Goal: Book appointment/travel/reservation

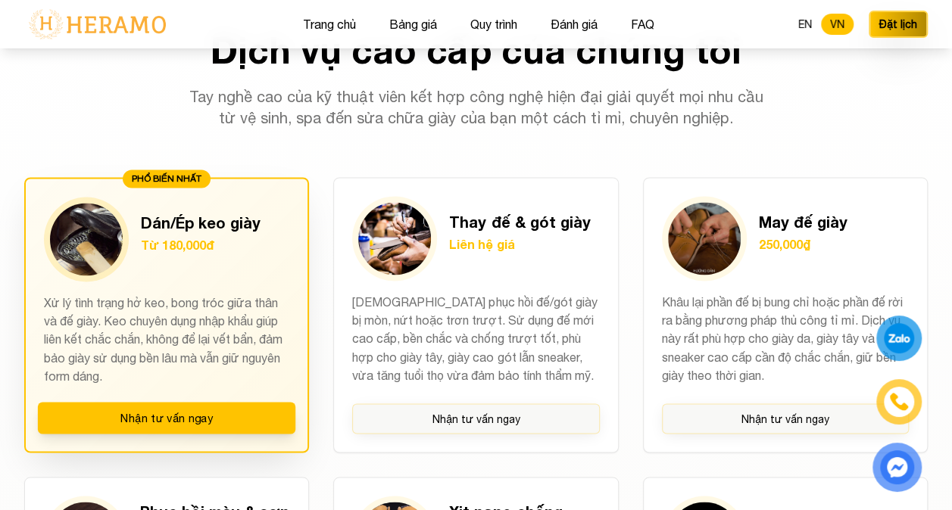
scroll to position [1060, 0]
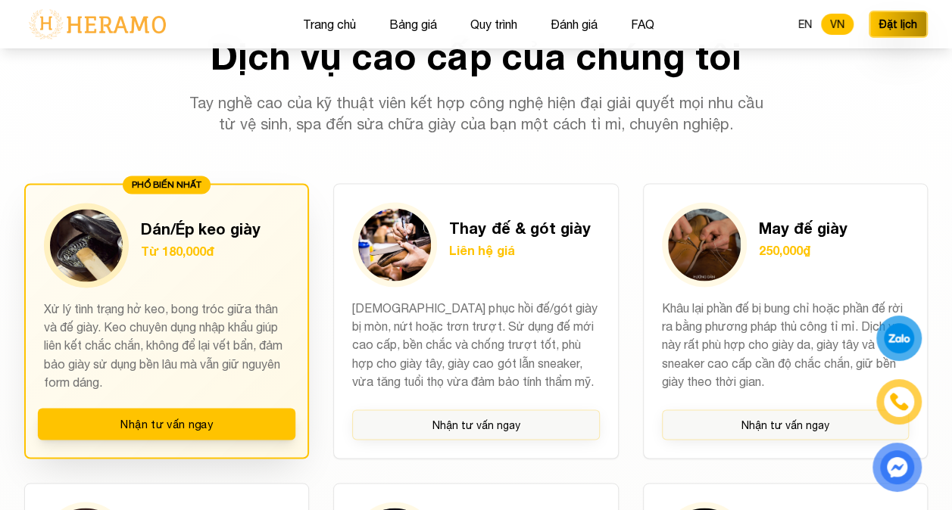
click at [141, 239] on div "Dán/Ép keo giày Từ 180,000đ" at bounding box center [201, 245] width 120 height 55
click at [168, 318] on p "Xử lý tình trạng hở keo, bong tróc giữa thân và đế giày. Keo chuyên dụng nhập k…" at bounding box center [166, 345] width 245 height 91
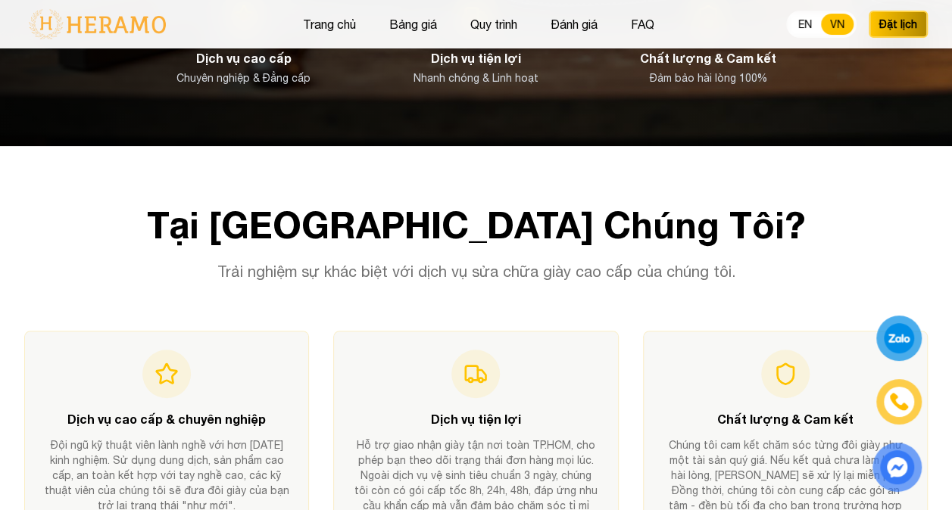
scroll to position [454, 0]
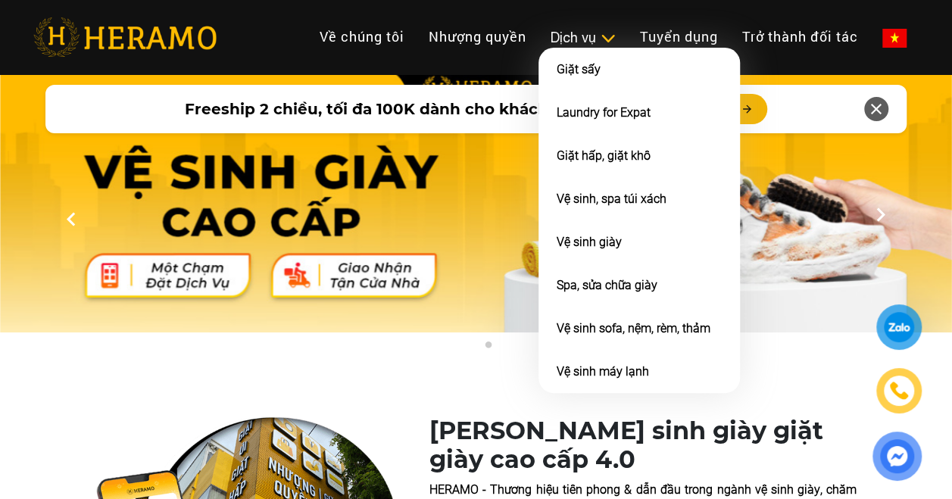
click at [610, 44] on img at bounding box center [608, 38] width 16 height 15
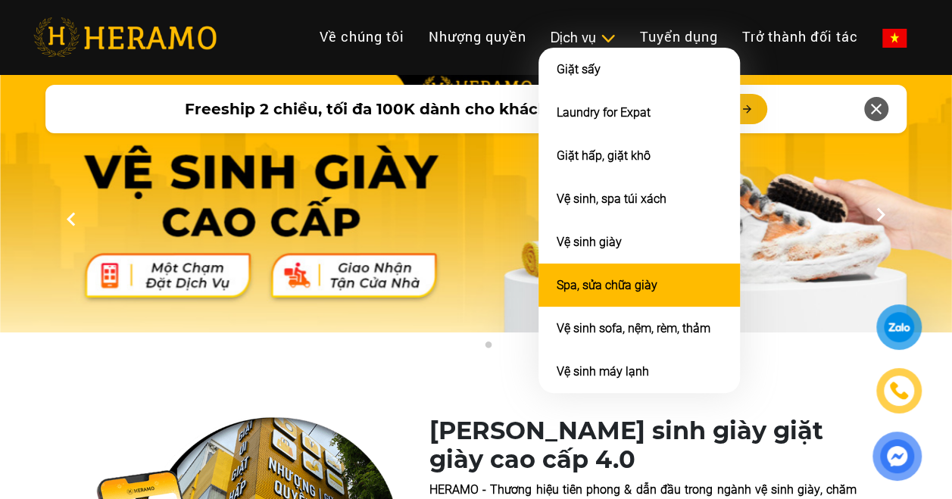
click at [626, 281] on link "Spa, sửa chữa giày" at bounding box center [607, 285] width 101 height 14
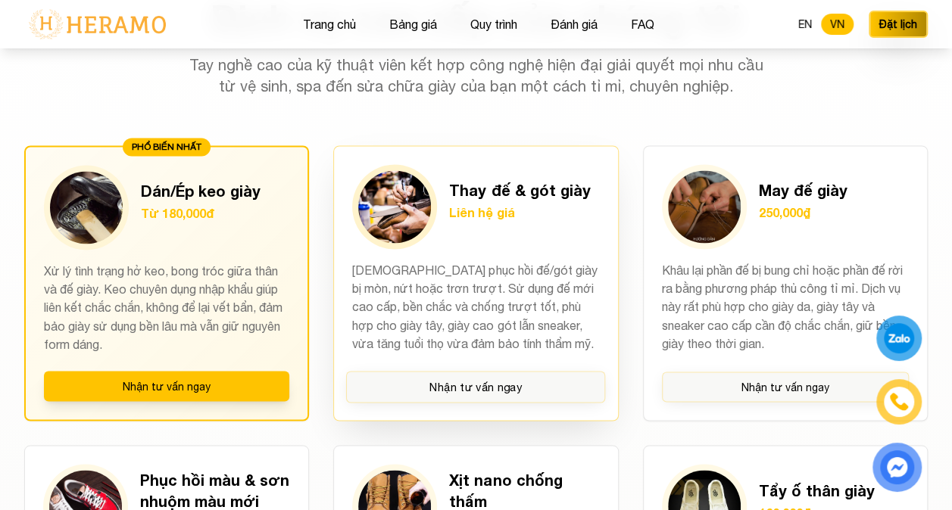
scroll to position [1136, 0]
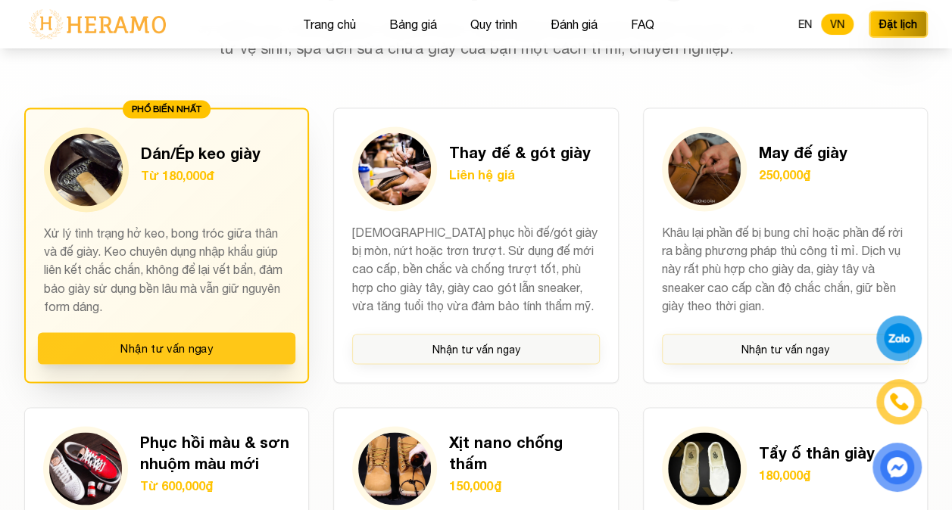
click at [198, 339] on button "Nhận tư vấn ngay" at bounding box center [167, 348] width 258 height 32
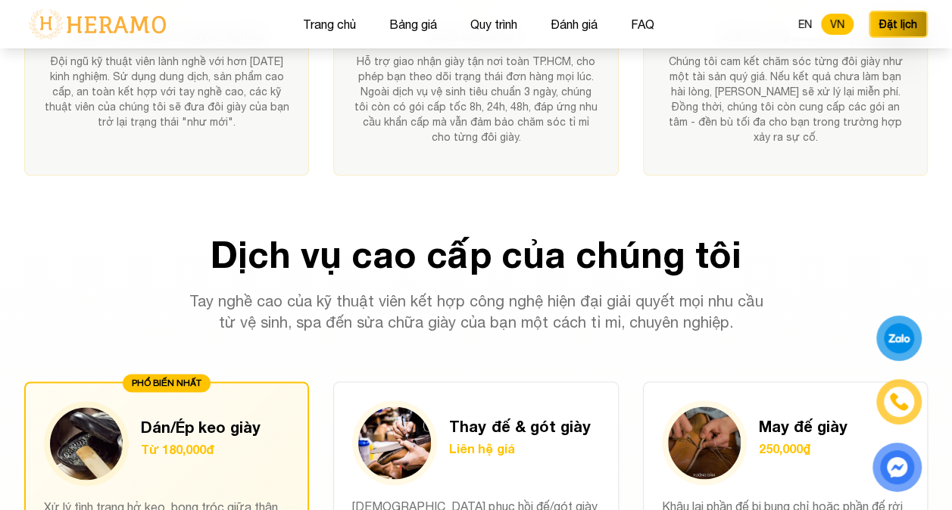
scroll to position [833, 0]
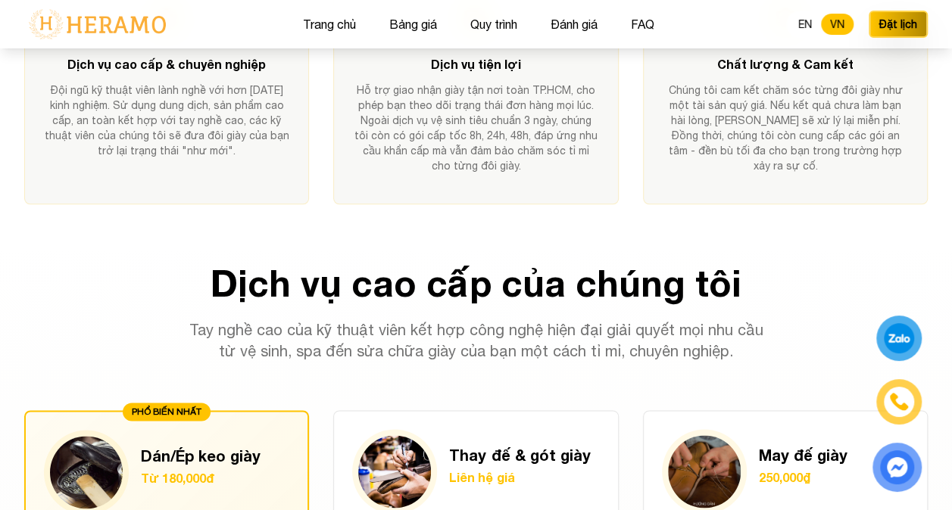
click at [900, 341] on div at bounding box center [898, 339] width 29 height 28
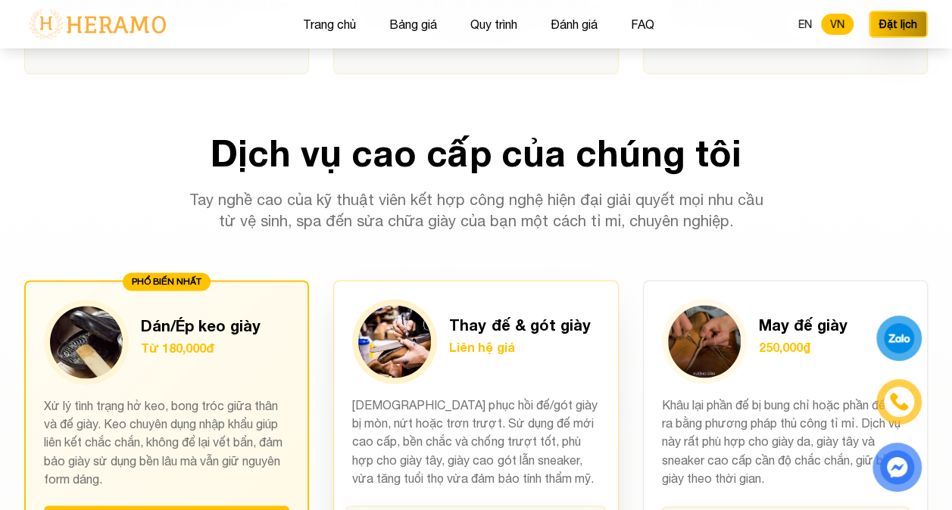
scroll to position [606, 0]
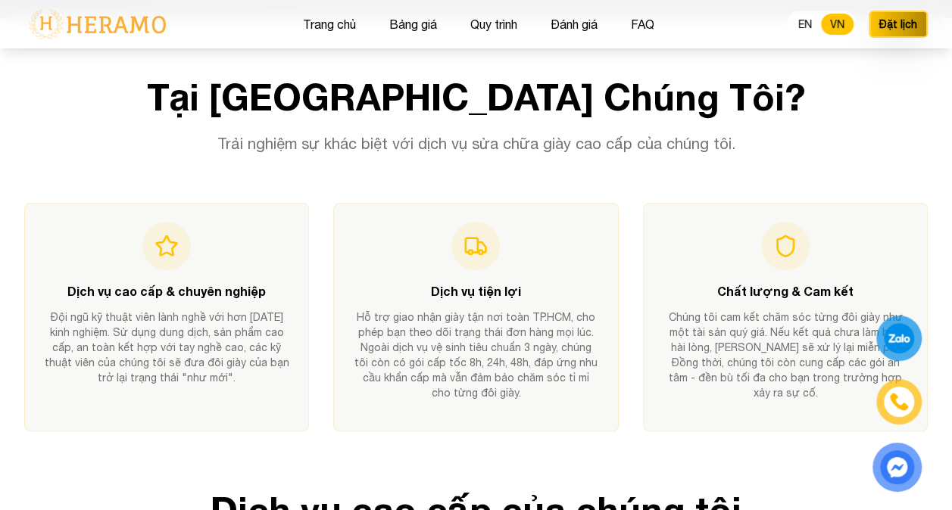
click at [891, 342] on div at bounding box center [899, 338] width 28 height 27
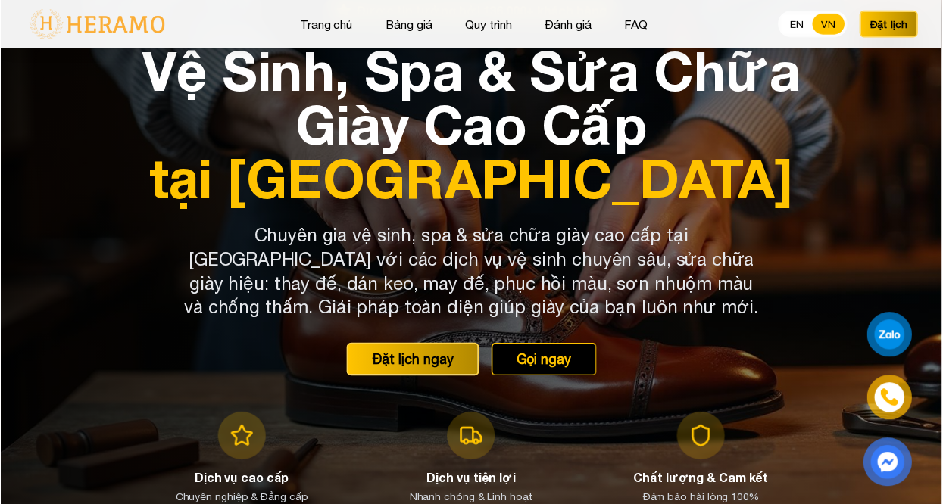
scroll to position [303, 0]
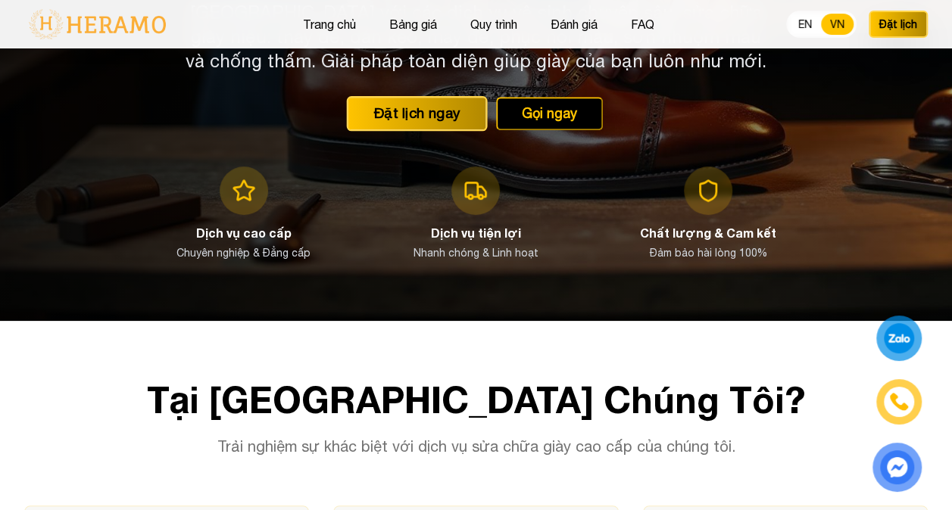
click at [421, 123] on button "Đặt lịch ngay" at bounding box center [416, 113] width 141 height 35
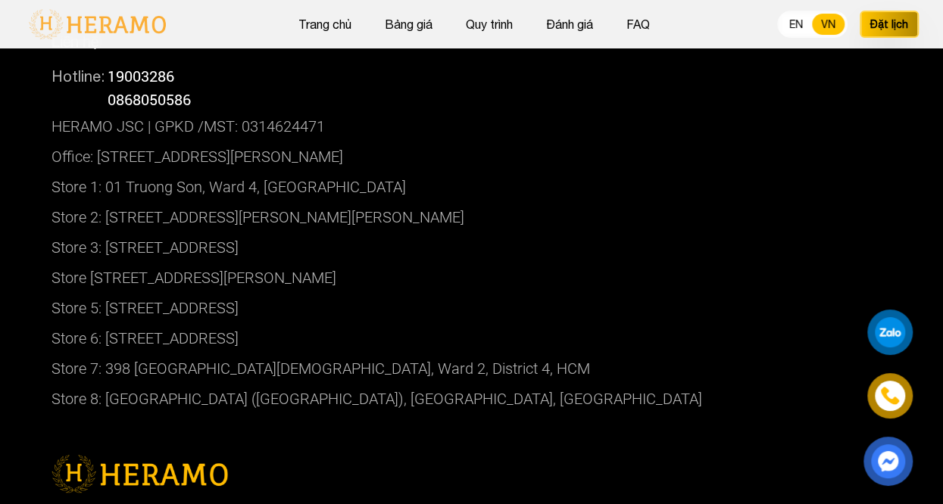
scroll to position [8386, 0]
